Goal: Task Accomplishment & Management: Manage account settings

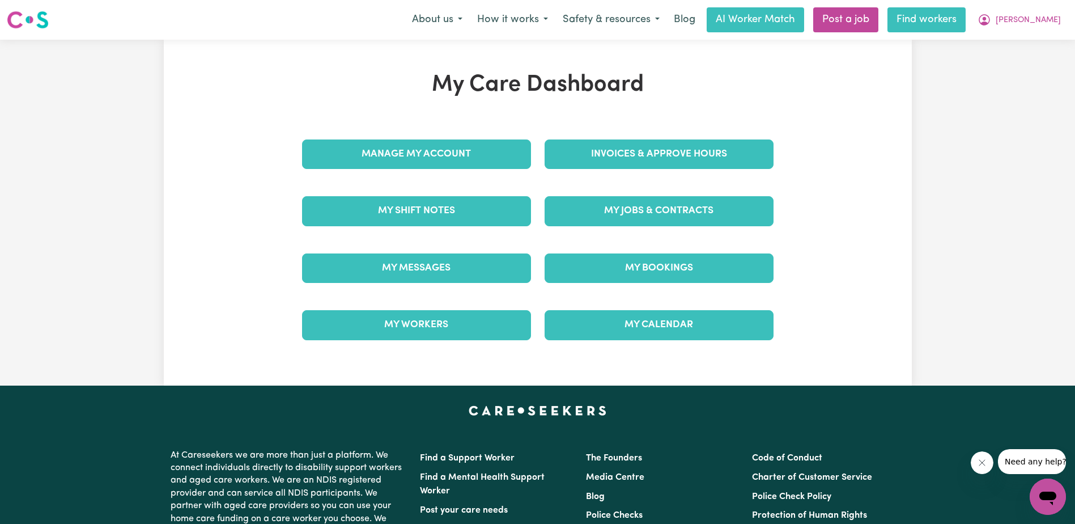
click at [965, 21] on link "Find workers" at bounding box center [927, 19] width 78 height 25
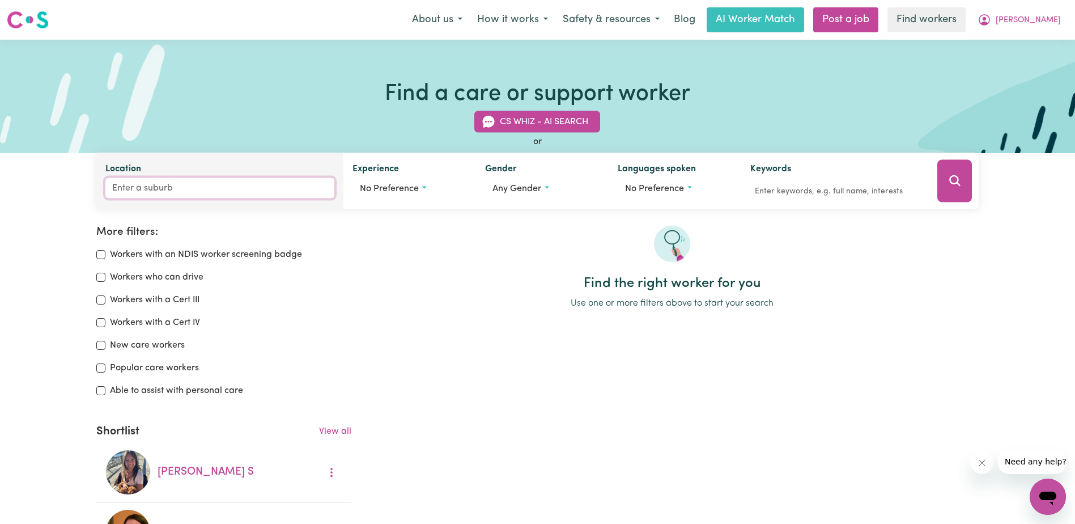
click at [138, 192] on input "Location" at bounding box center [219, 188] width 229 height 20
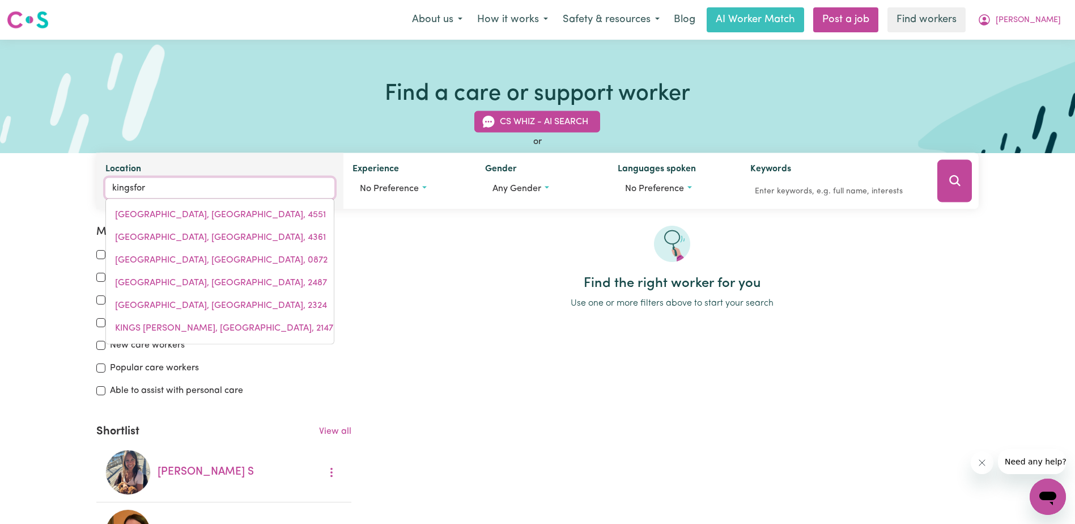
type input "kingsford"
type input "[GEOGRAPHIC_DATA], [GEOGRAPHIC_DATA], 2032"
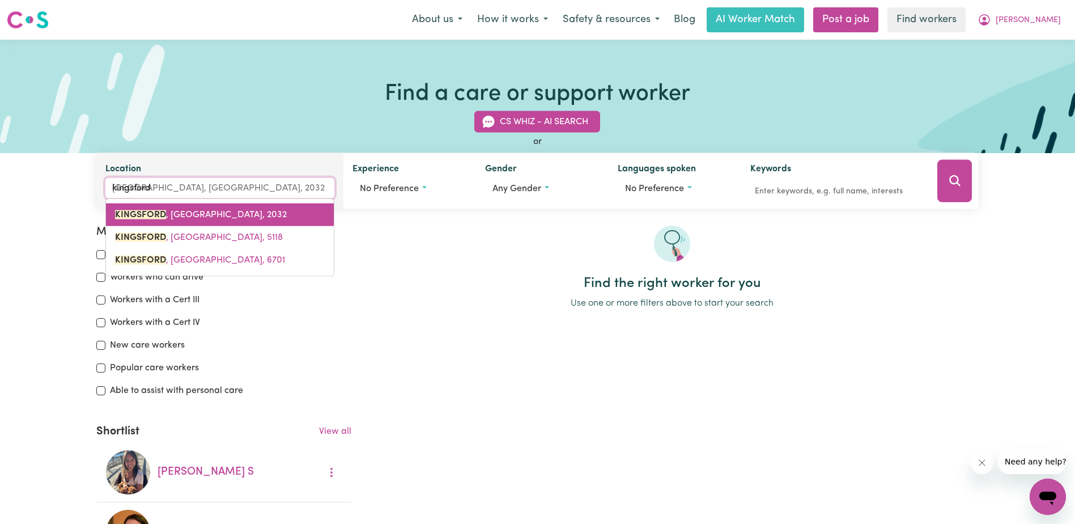
click at [205, 216] on span "[GEOGRAPHIC_DATA] , [GEOGRAPHIC_DATA], 2032" at bounding box center [201, 214] width 172 height 9
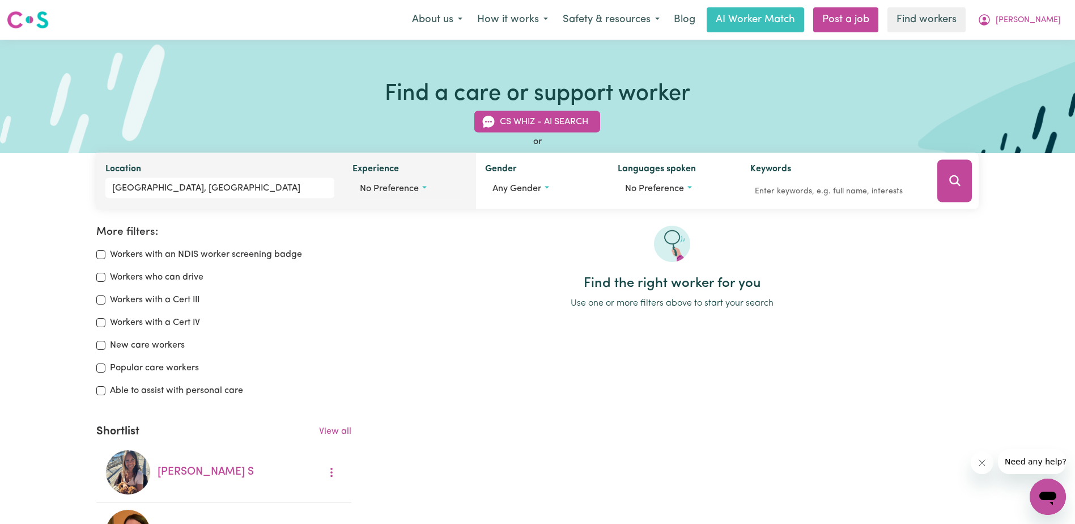
click at [417, 191] on span "No preference" at bounding box center [389, 188] width 59 height 9
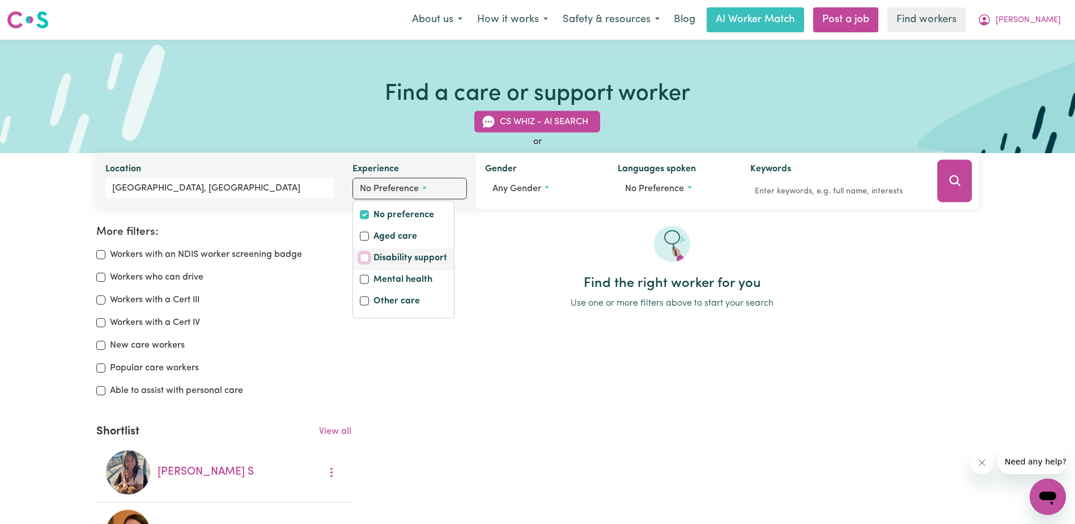
click at [363, 260] on input "Disability support" at bounding box center [364, 257] width 9 height 9
checkbox input "true"
checkbox input "false"
click at [525, 381] on div "Find the right worker for you Use one or more filters above to start your search" at bounding box center [671, 483] width 627 height 514
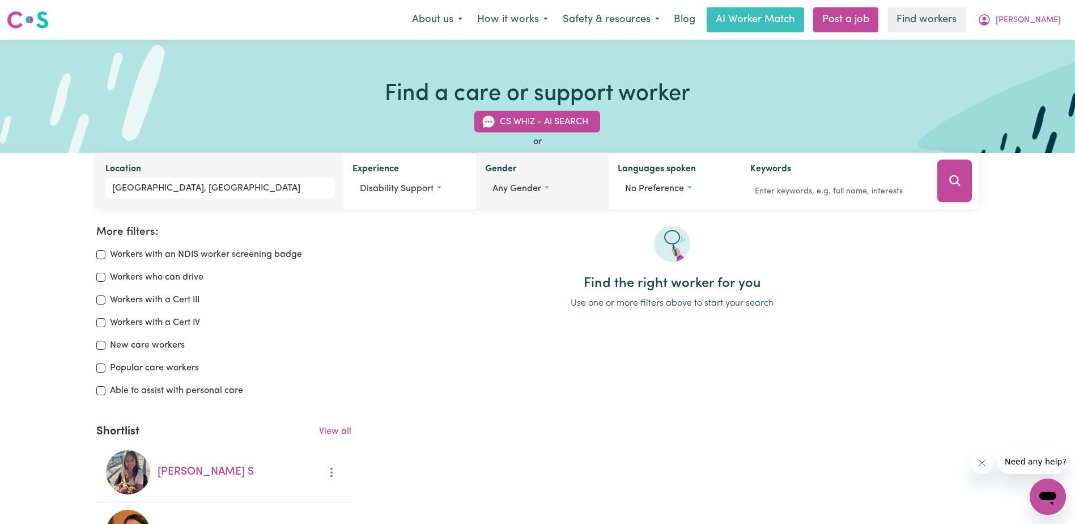
click at [543, 186] on button "Any gender" at bounding box center [542, 189] width 114 height 22
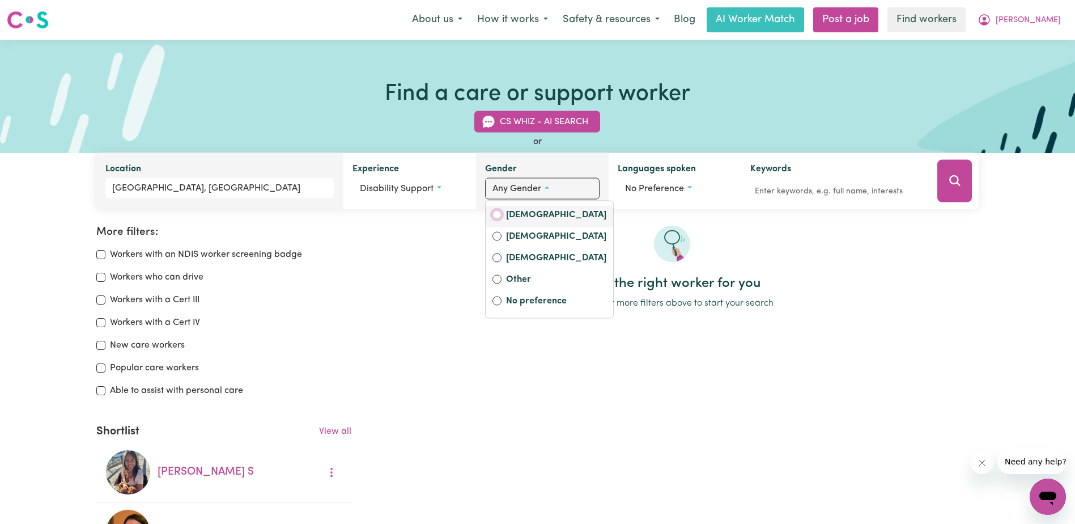
click at [495, 211] on input "[DEMOGRAPHIC_DATA]" at bounding box center [497, 214] width 9 height 9
radio input "true"
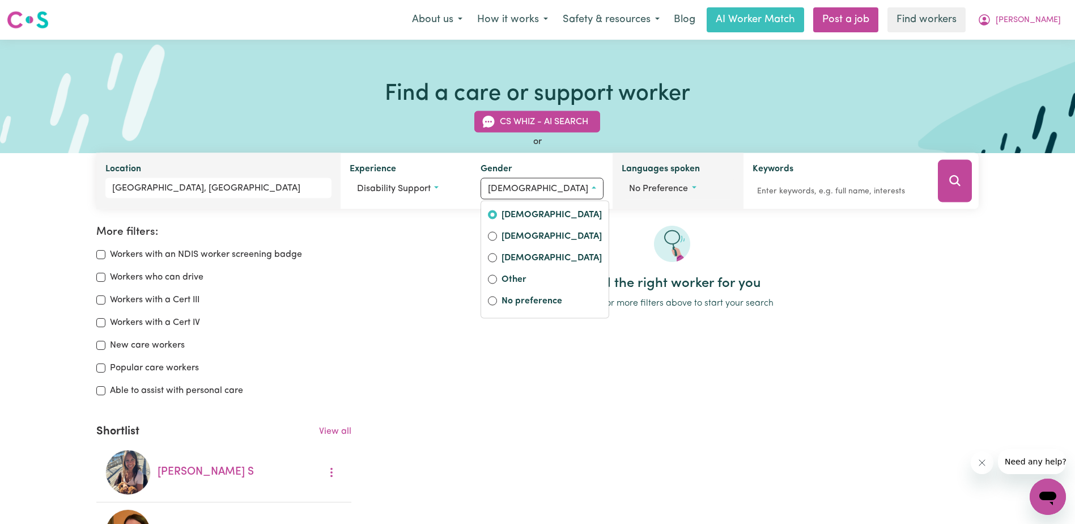
click at [677, 188] on span "No preference" at bounding box center [658, 188] width 59 height 9
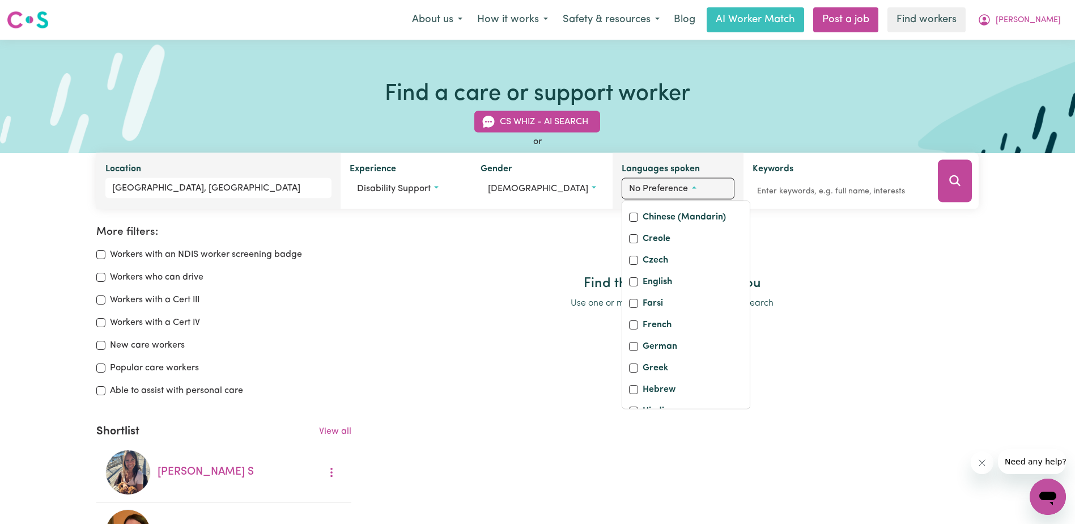
scroll to position [170, 0]
click at [629, 257] on input "English" at bounding box center [633, 252] width 9 height 9
checkbox input "true"
checkbox input "false"
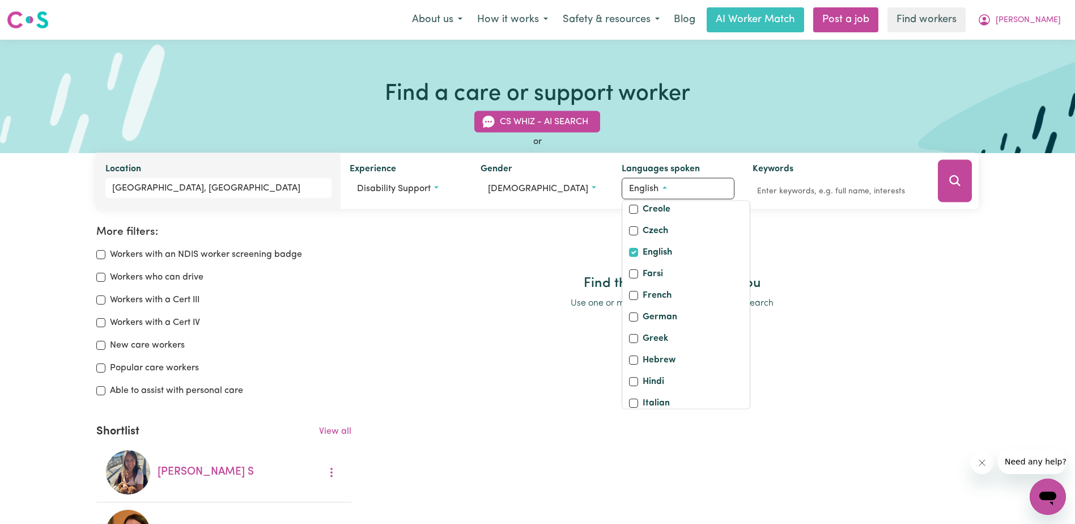
click at [910, 400] on div "Find the right worker for you Use one or more filters above to start your search" at bounding box center [671, 483] width 627 height 514
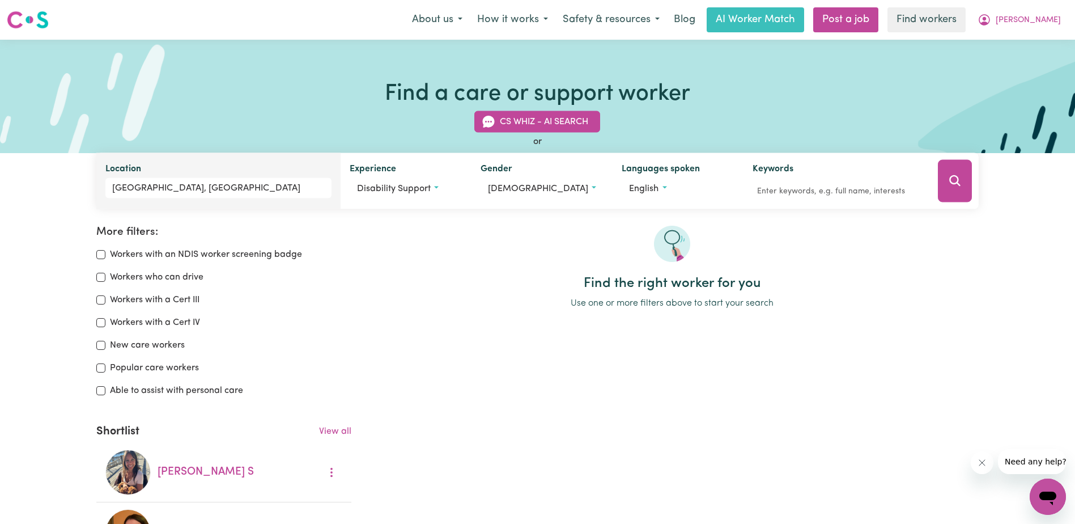
click at [953, 181] on icon "Search" at bounding box center [955, 181] width 14 height 14
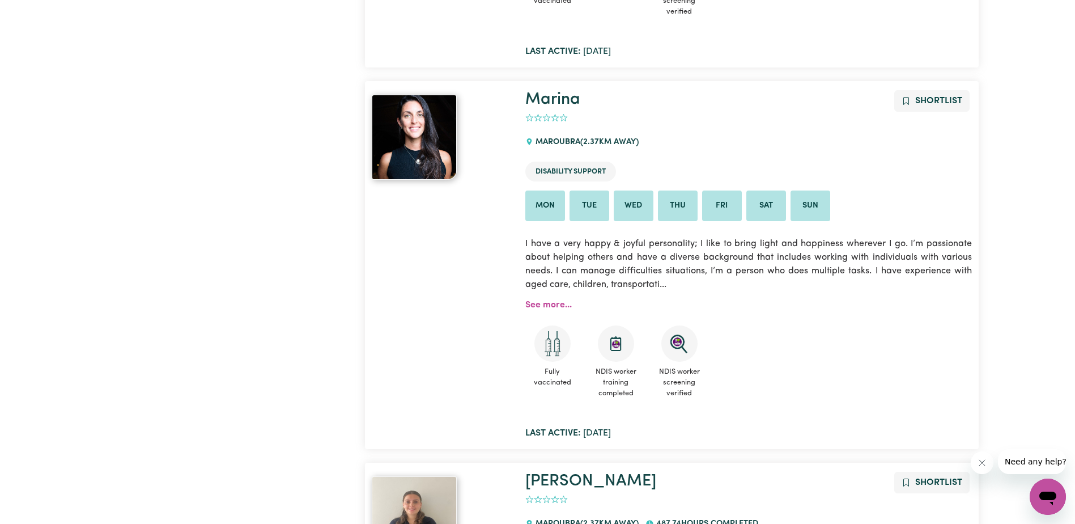
scroll to position [5460, 0]
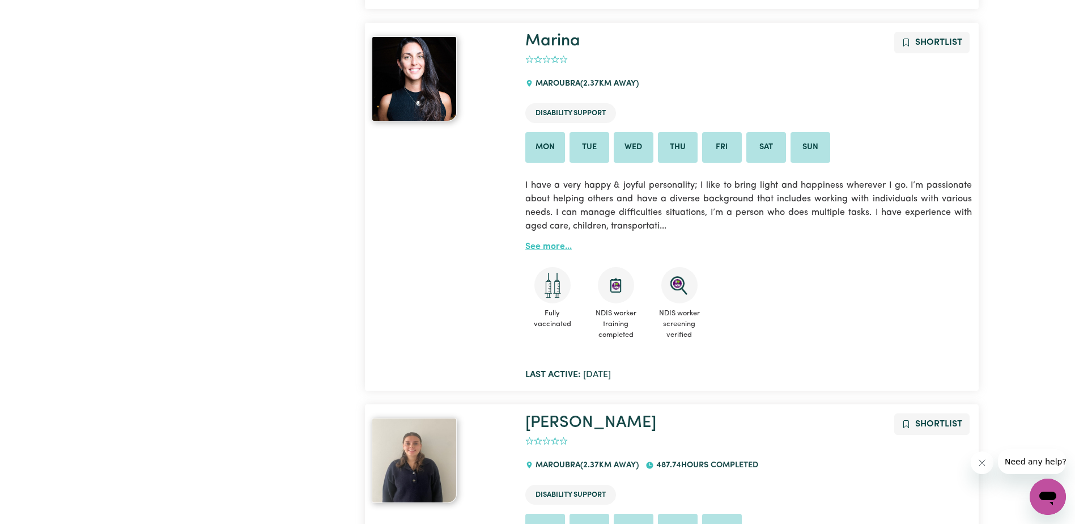
click at [559, 242] on link "See more..." at bounding box center [548, 246] width 46 height 9
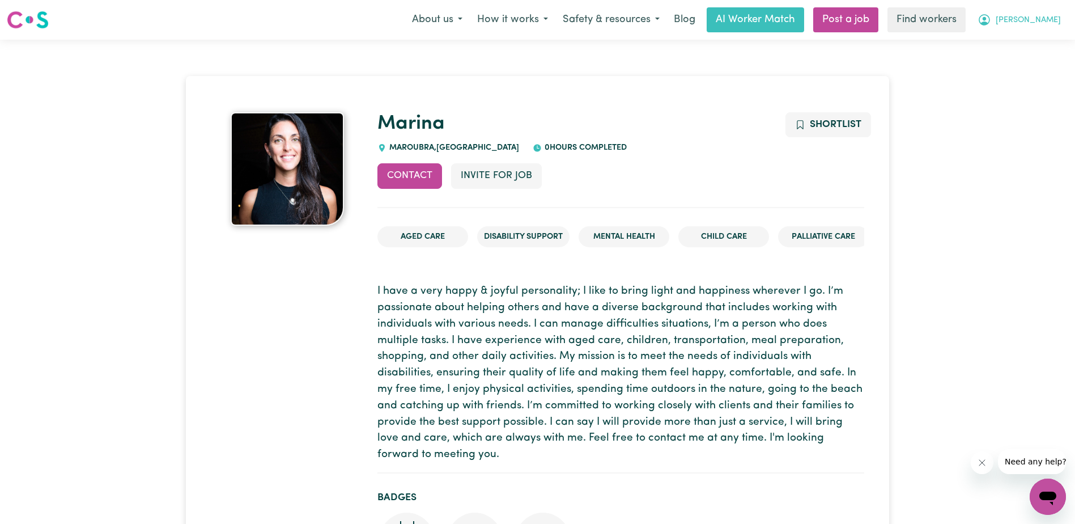
click at [1047, 15] on span "[PERSON_NAME]" at bounding box center [1028, 20] width 65 height 12
click at [1020, 41] on link "My Dashboard" at bounding box center [1023, 44] width 90 height 22
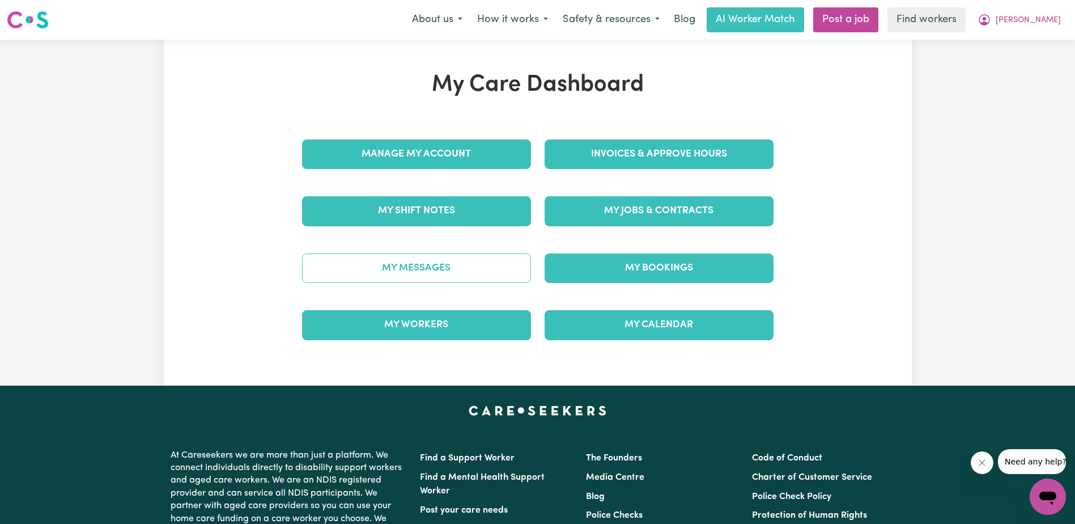
click at [389, 266] on link "My Messages" at bounding box center [416, 267] width 229 height 29
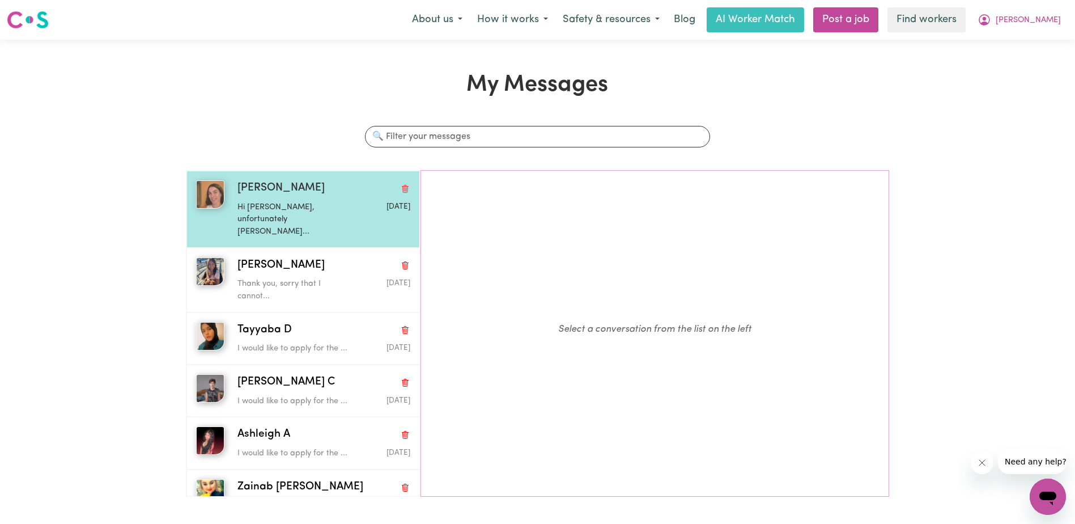
click at [273, 208] on p "Hi [PERSON_NAME], unfortunately [PERSON_NAME]..." at bounding box center [294, 219] width 115 height 37
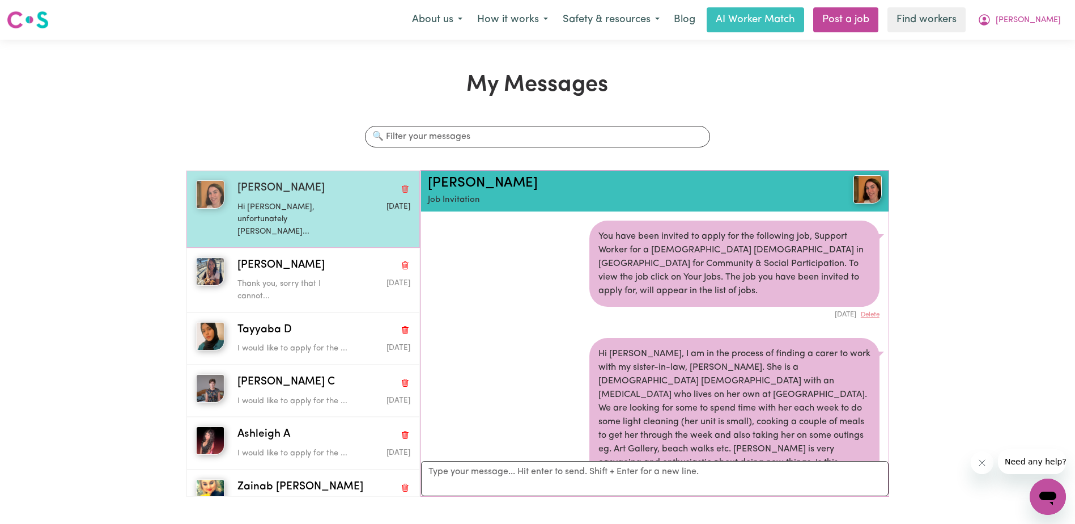
scroll to position [230, 0]
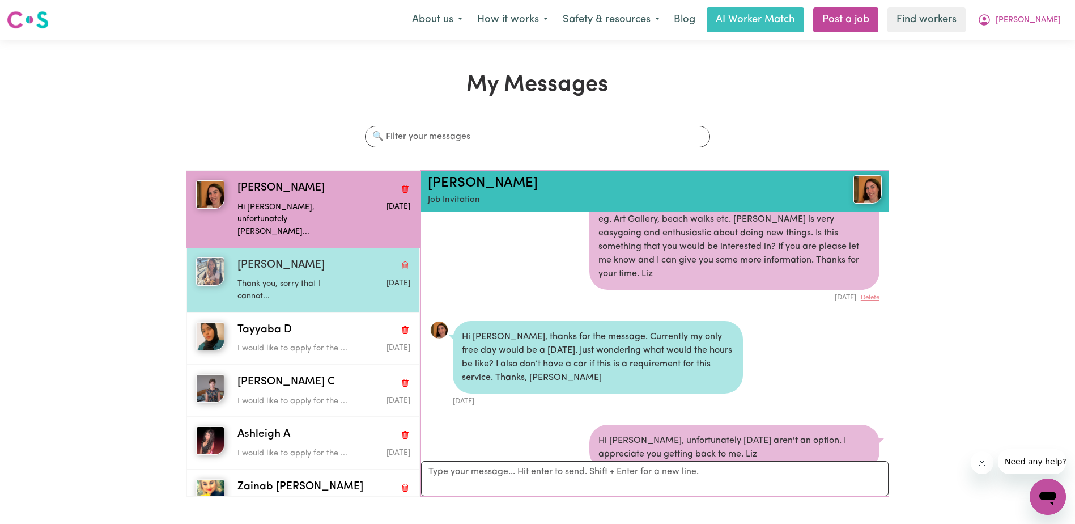
click at [297, 278] on p "Thank you, sorry that I cannot..." at bounding box center [294, 290] width 115 height 24
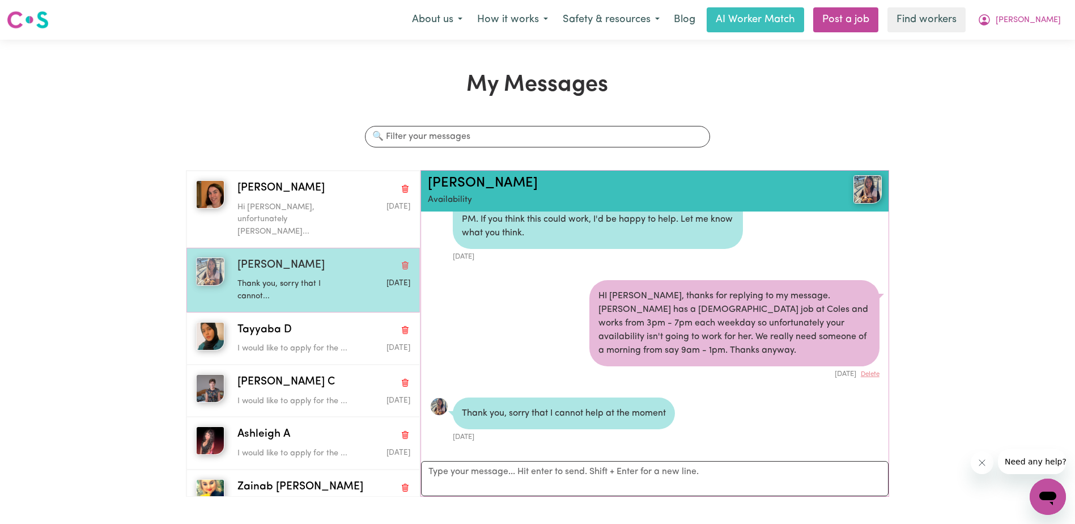
scroll to position [202, 0]
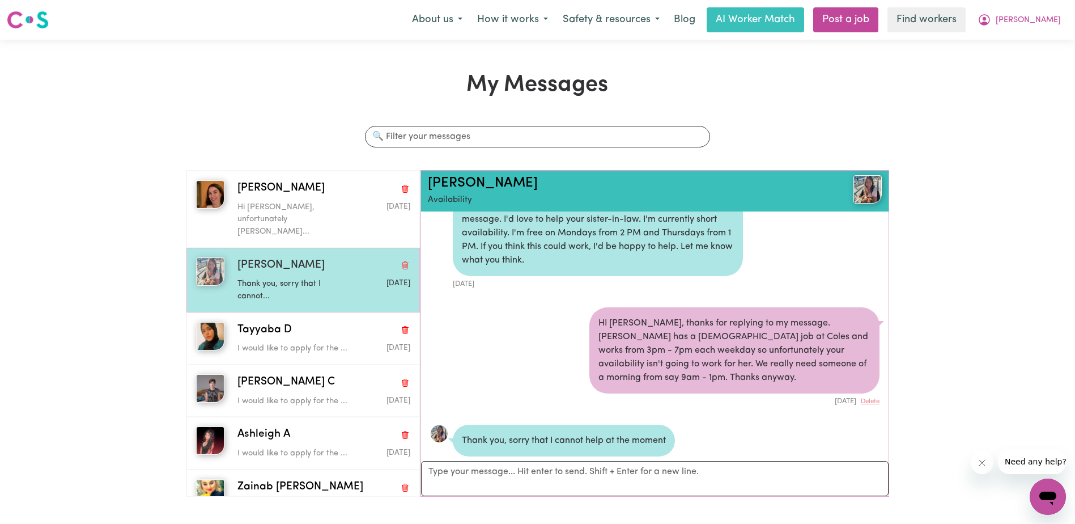
click at [283, 278] on p "Thank you, sorry that I cannot..." at bounding box center [294, 290] width 115 height 24
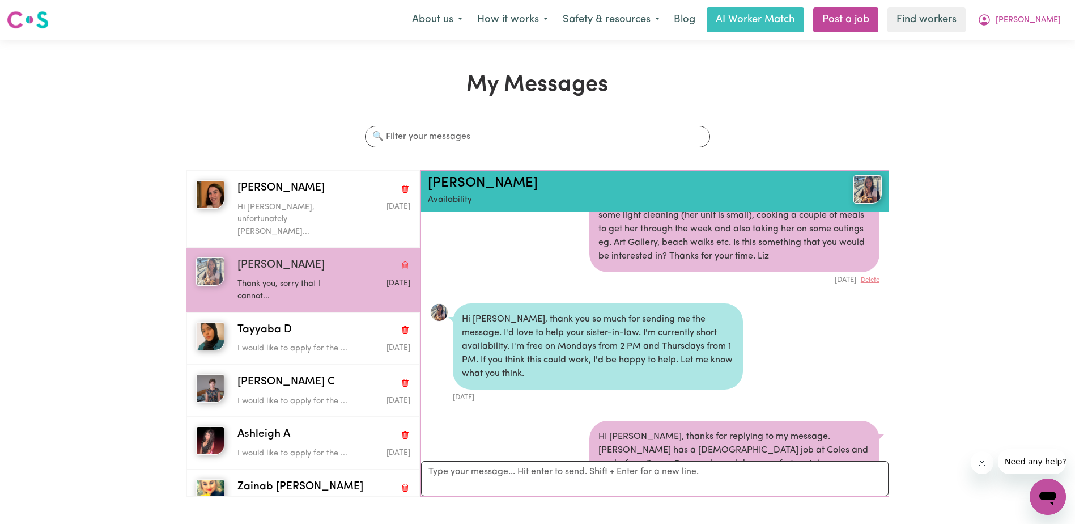
scroll to position [146, 0]
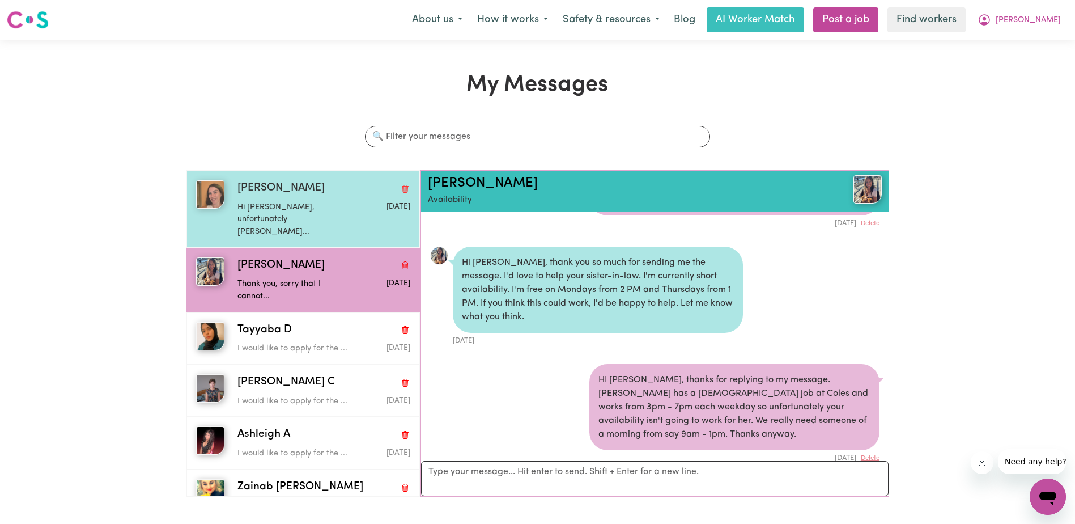
click at [263, 210] on p "Hi [PERSON_NAME], unfortunately [PERSON_NAME]..." at bounding box center [294, 219] width 115 height 37
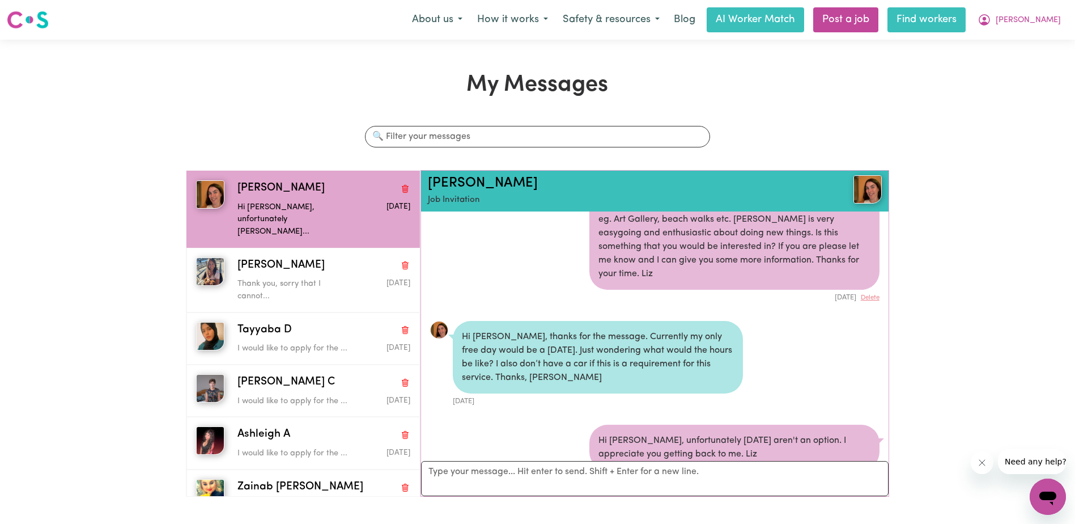
click at [966, 19] on link "Find workers" at bounding box center [927, 19] width 78 height 25
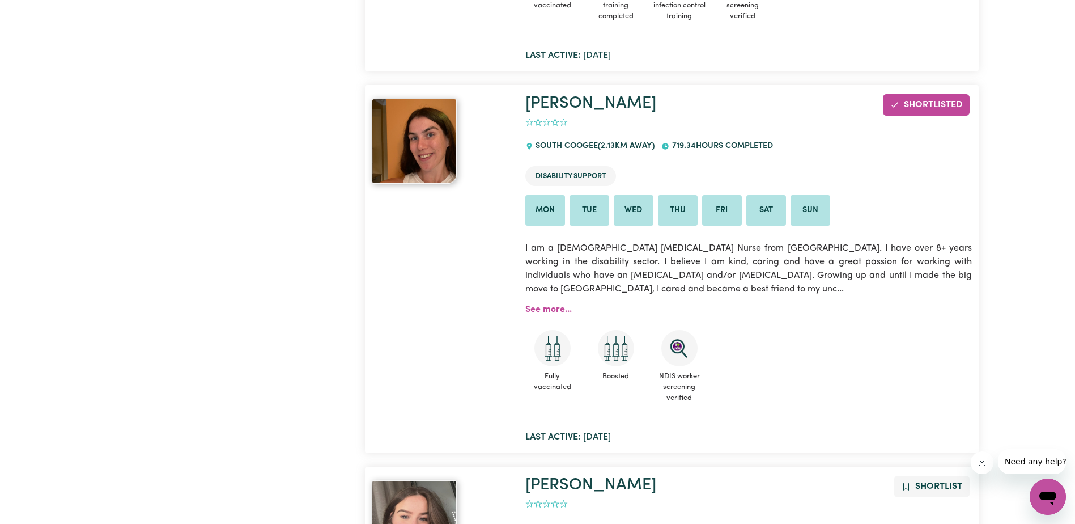
scroll to position [3514, 0]
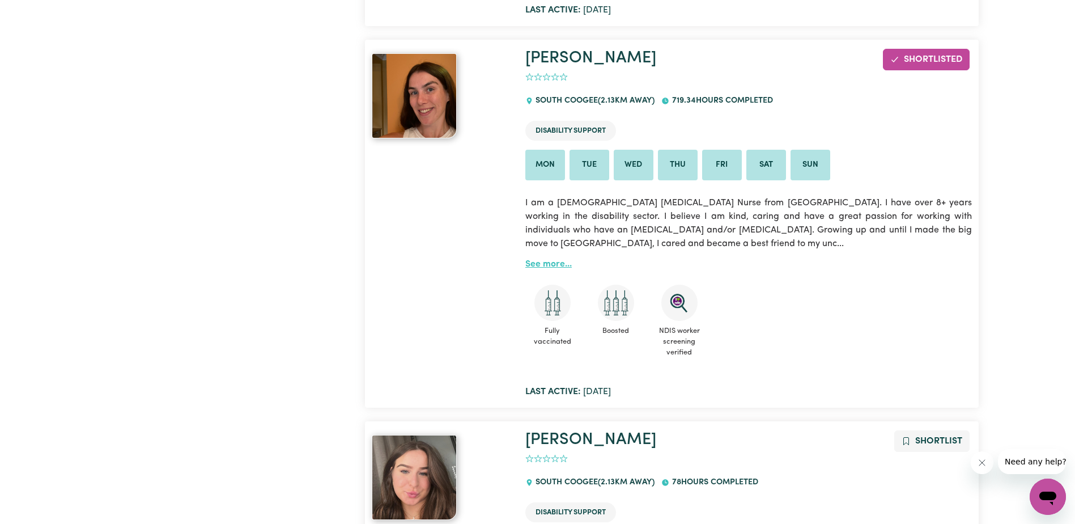
click at [554, 260] on link "See more..." at bounding box center [548, 264] width 46 height 9
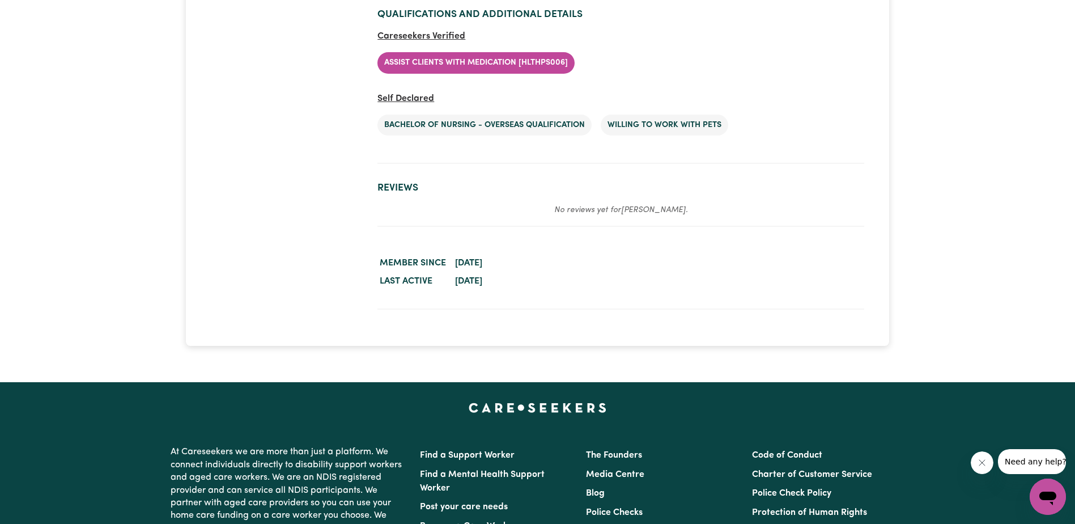
scroll to position [1927, 0]
